Goal: Task Accomplishment & Management: Use online tool/utility

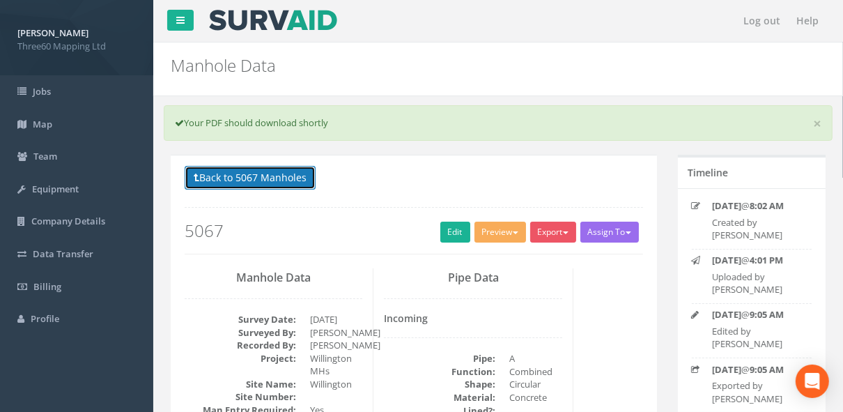
click at [279, 175] on button "Back to 5067 Manholes" at bounding box center [250, 178] width 131 height 24
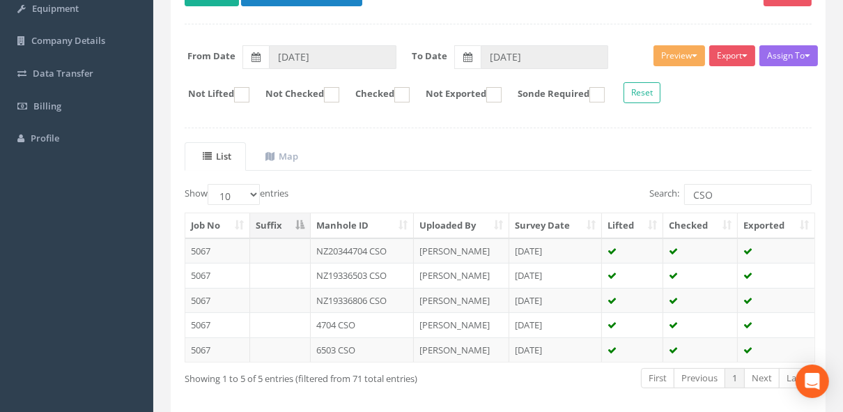
scroll to position [161, 0]
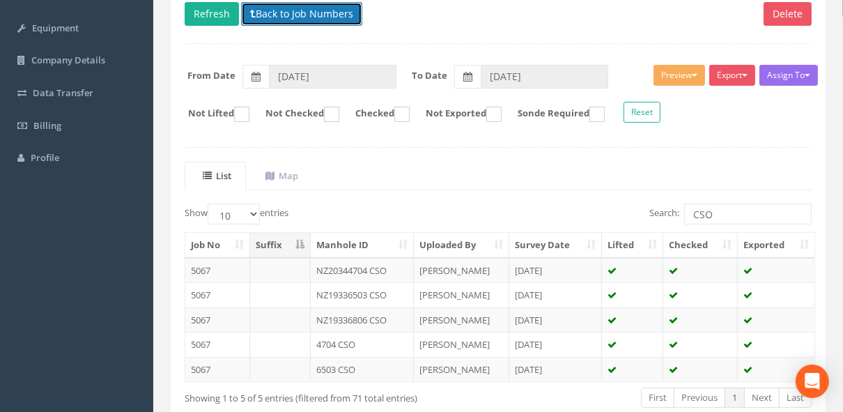
click at [303, 12] on button "Back to Job Numbers" at bounding box center [301, 14] width 121 height 24
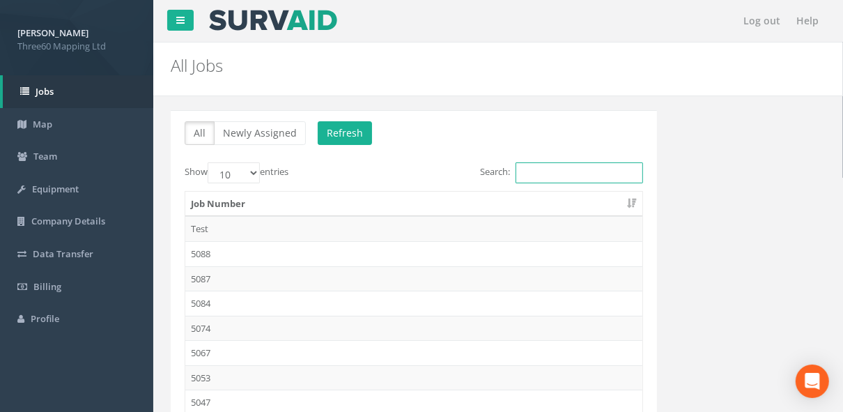
click at [540, 178] on input "Search:" at bounding box center [579, 172] width 127 height 21
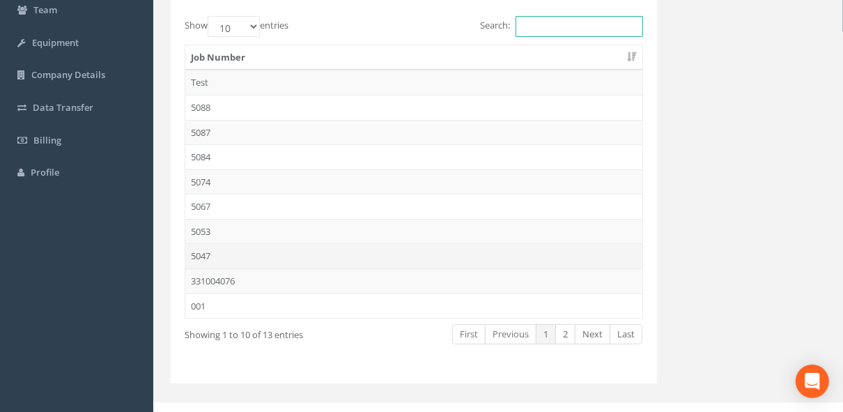
scroll to position [148, 0]
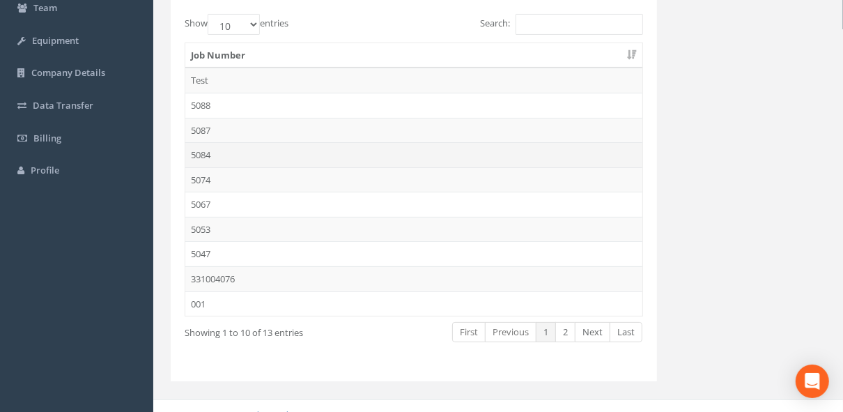
click at [207, 156] on td "5084" at bounding box center [413, 154] width 457 height 25
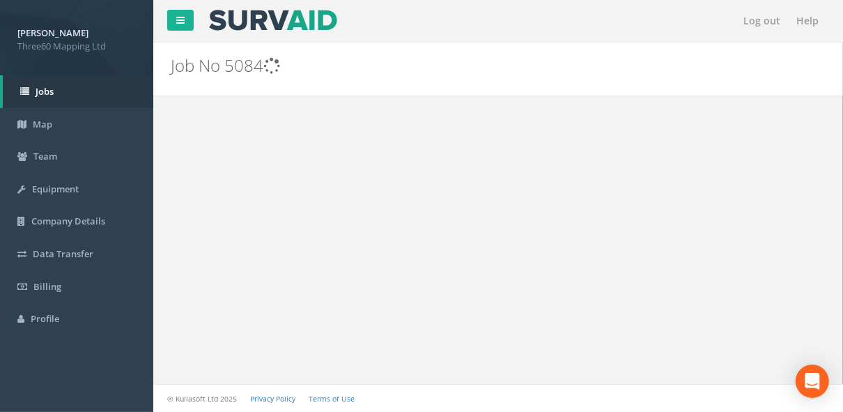
scroll to position [0, 0]
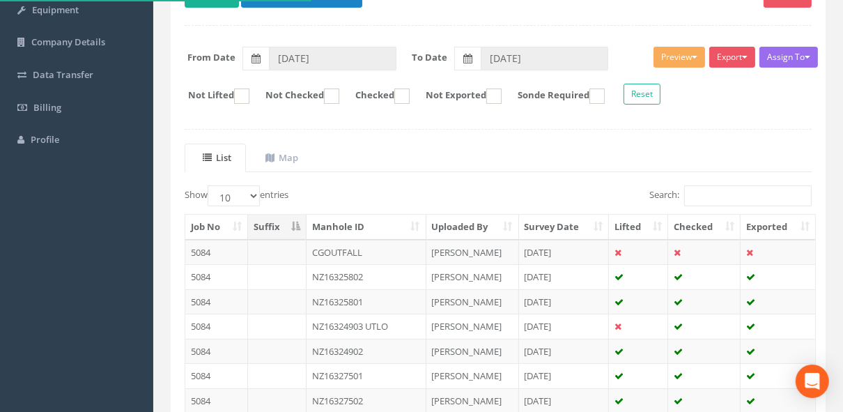
scroll to position [223, 0]
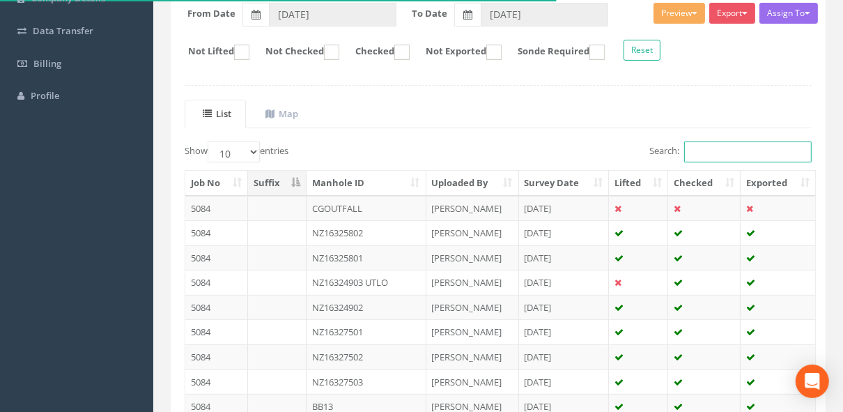
click at [711, 150] on input "Search:" at bounding box center [747, 151] width 127 height 21
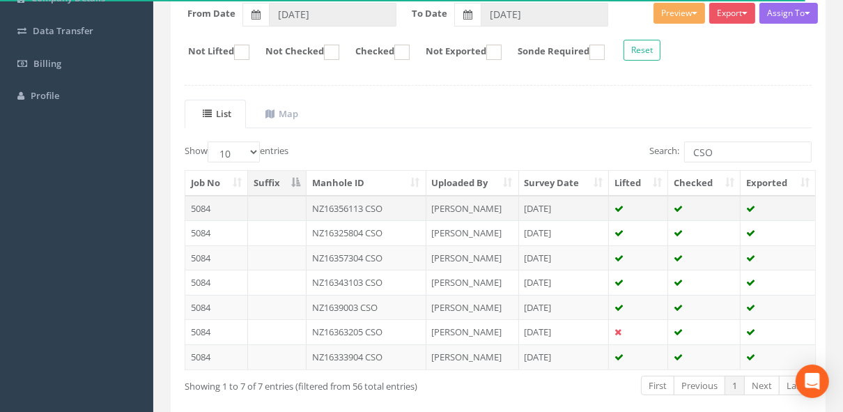
click at [380, 203] on td "NZ16356113 CSO" at bounding box center [367, 208] width 120 height 25
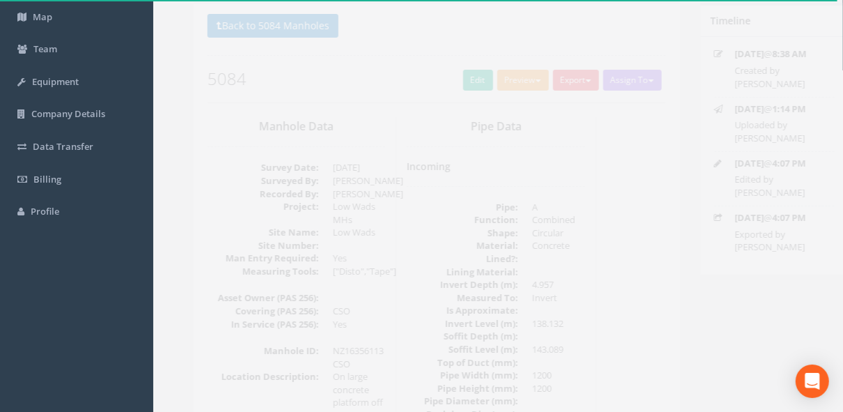
scroll to position [0, 0]
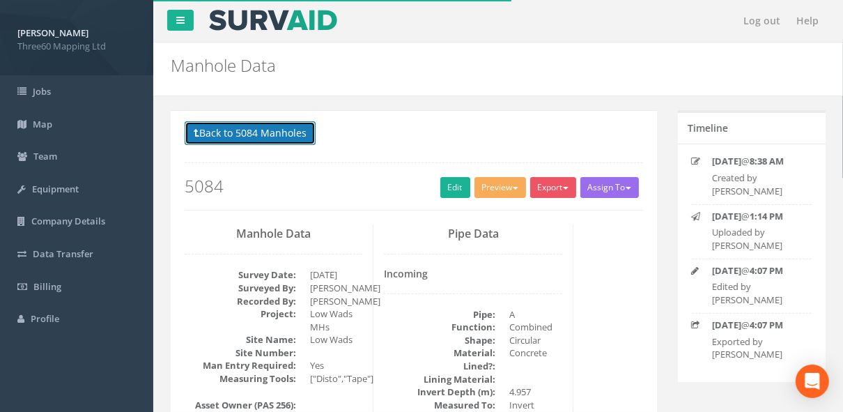
click at [288, 131] on button "Back to 5084 Manholes" at bounding box center [250, 133] width 131 height 24
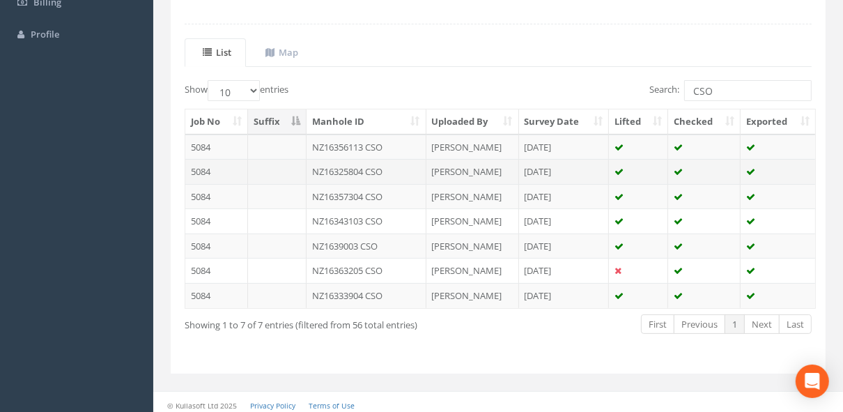
scroll to position [284, 0]
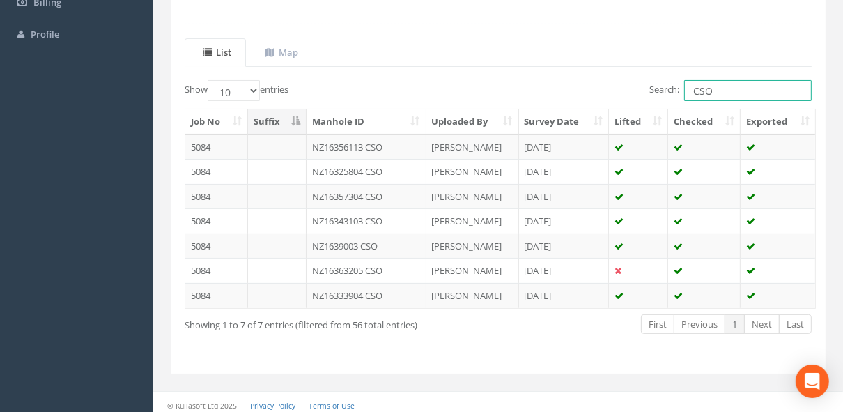
drag, startPoint x: 723, startPoint y: 89, endPoint x: 619, endPoint y: 104, distance: 105.5
click at [619, 104] on div "Show 10 25 50 100 entries Search: CSO Job No Suffix Manhole ID Uploaded By Surv…" at bounding box center [498, 219] width 627 height 279
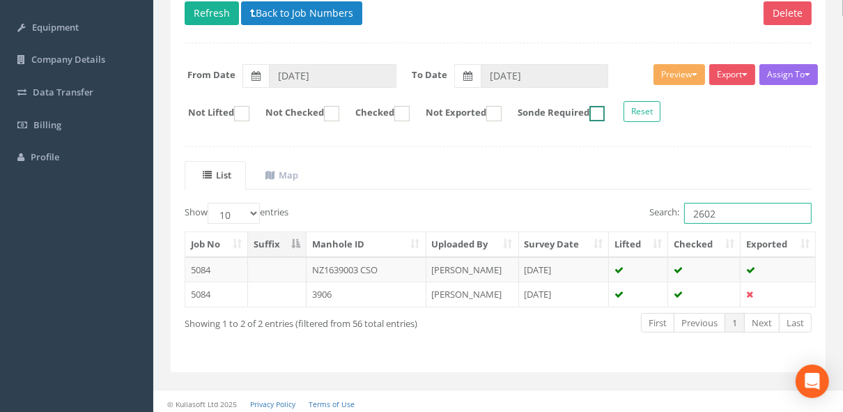
scroll to position [137, 0]
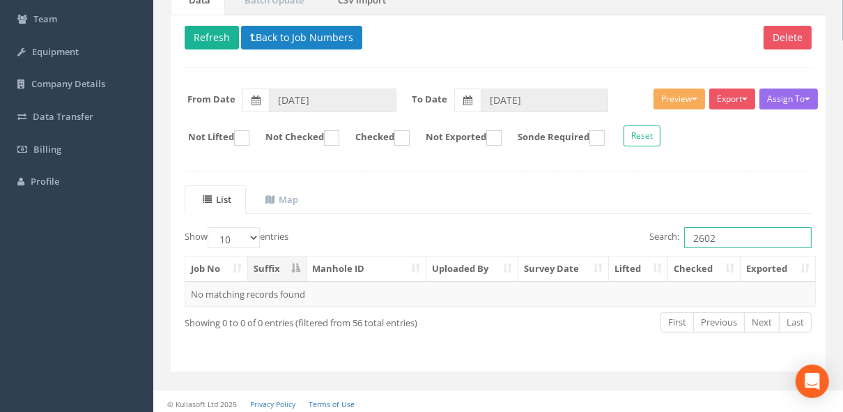
type input "2602"
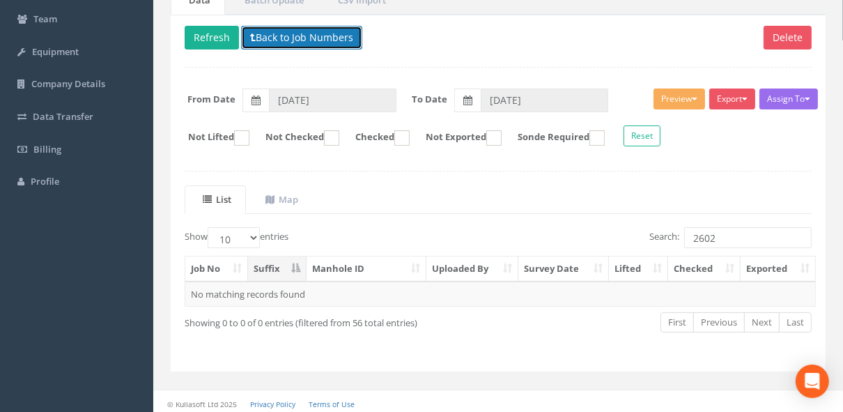
click at [265, 41] on button "Back to Job Numbers" at bounding box center [301, 38] width 121 height 24
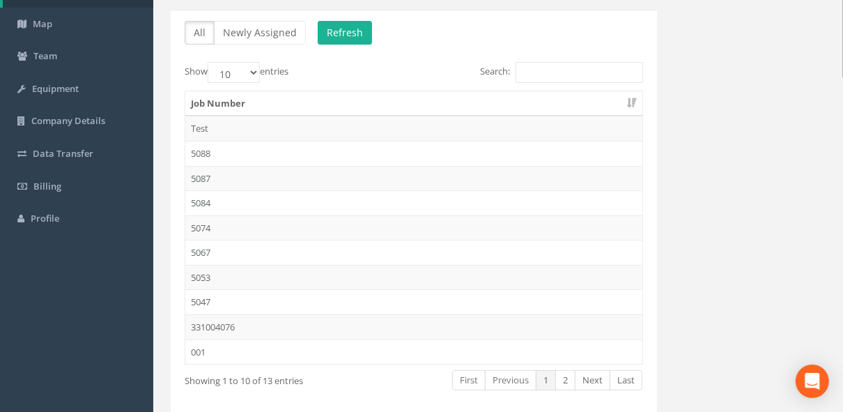
scroll to position [158, 0]
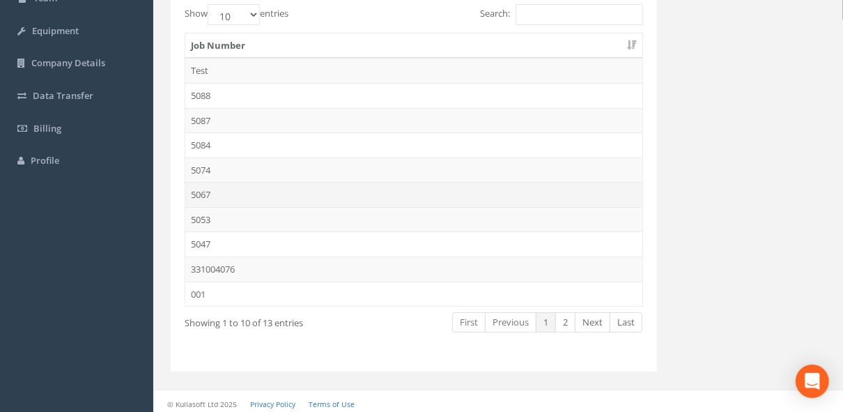
click at [216, 189] on td "5067" at bounding box center [413, 194] width 457 height 25
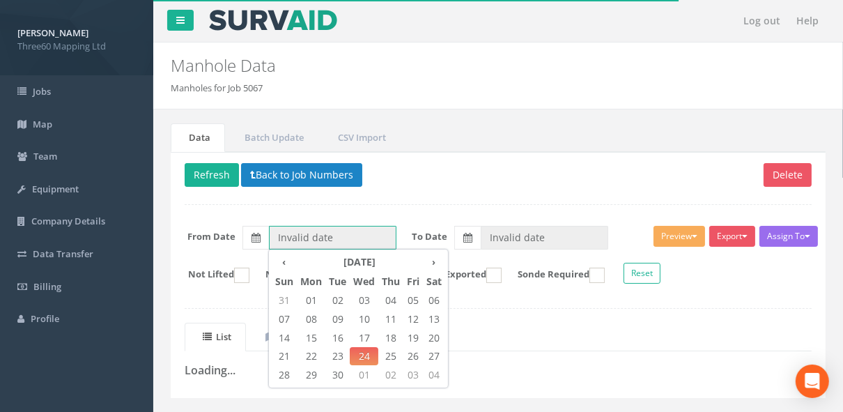
click at [311, 240] on input "Invalid date" at bounding box center [332, 238] width 127 height 24
click at [282, 262] on th "‹" at bounding box center [284, 262] width 25 height 20
click at [311, 347] on span "18" at bounding box center [311, 356] width 29 height 18
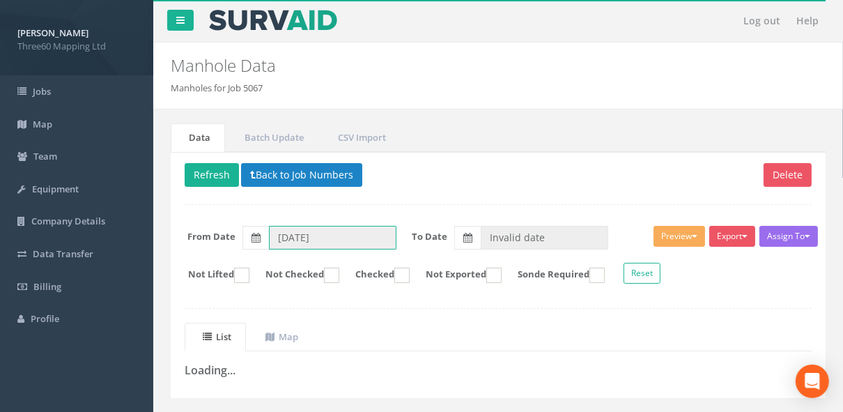
drag, startPoint x: 290, startPoint y: 233, endPoint x: 313, endPoint y: 304, distance: 74.2
click at [290, 233] on input "[DATE]" at bounding box center [332, 238] width 127 height 24
click at [290, 240] on input "[DATE]" at bounding box center [332, 238] width 127 height 24
click at [264, 237] on label at bounding box center [255, 238] width 26 height 24
click at [269, 237] on input "[DATE]" at bounding box center [332, 238] width 127 height 24
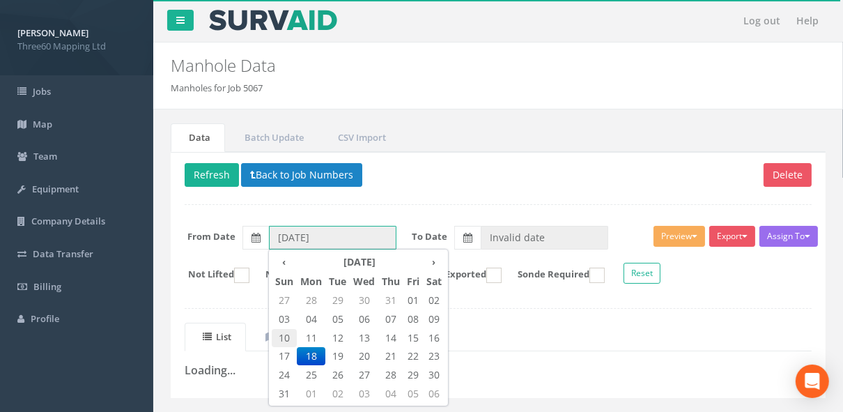
click at [288, 344] on span "10" at bounding box center [284, 338] width 25 height 18
type input "[DATE]"
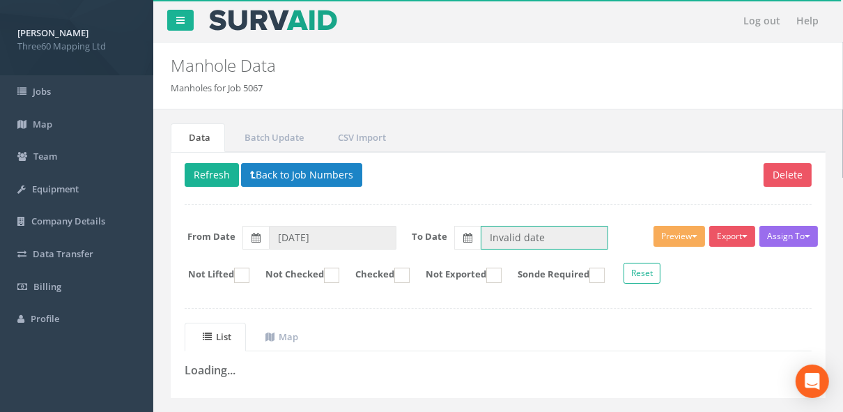
click at [518, 226] on input "Invalid date" at bounding box center [544, 238] width 127 height 24
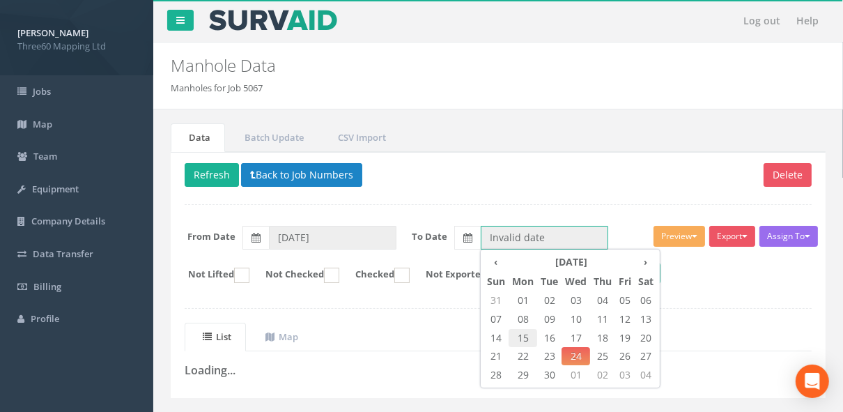
click at [525, 329] on span "15" at bounding box center [523, 338] width 29 height 18
type input "[DATE]"
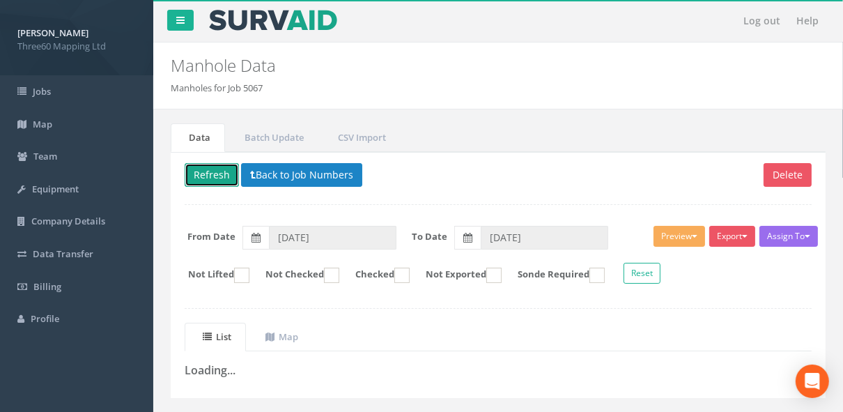
click at [191, 175] on button "Refresh" at bounding box center [212, 175] width 54 height 24
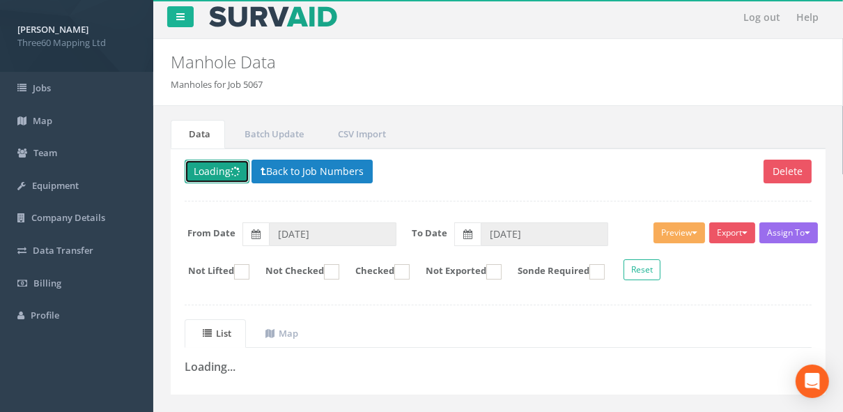
scroll to position [28, 0]
